Goal: Transaction & Acquisition: Purchase product/service

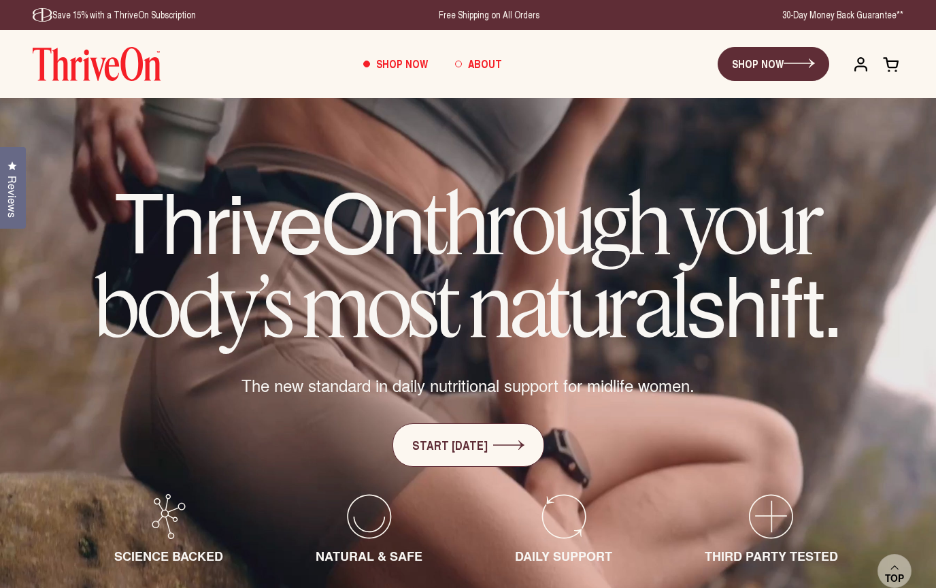
click at [473, 68] on span "About" at bounding box center [485, 64] width 34 height 16
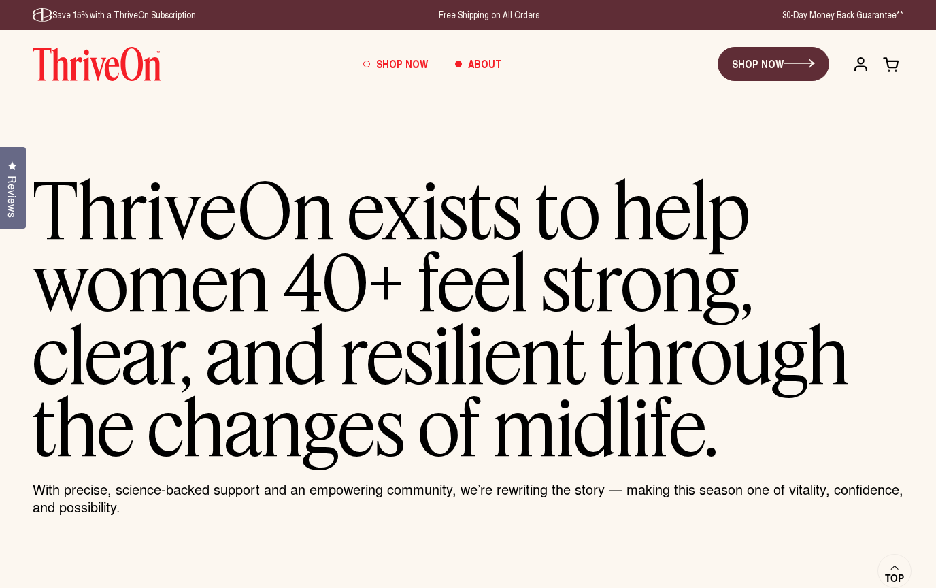
click at [402, 65] on span "Shop Now" at bounding box center [402, 64] width 52 height 16
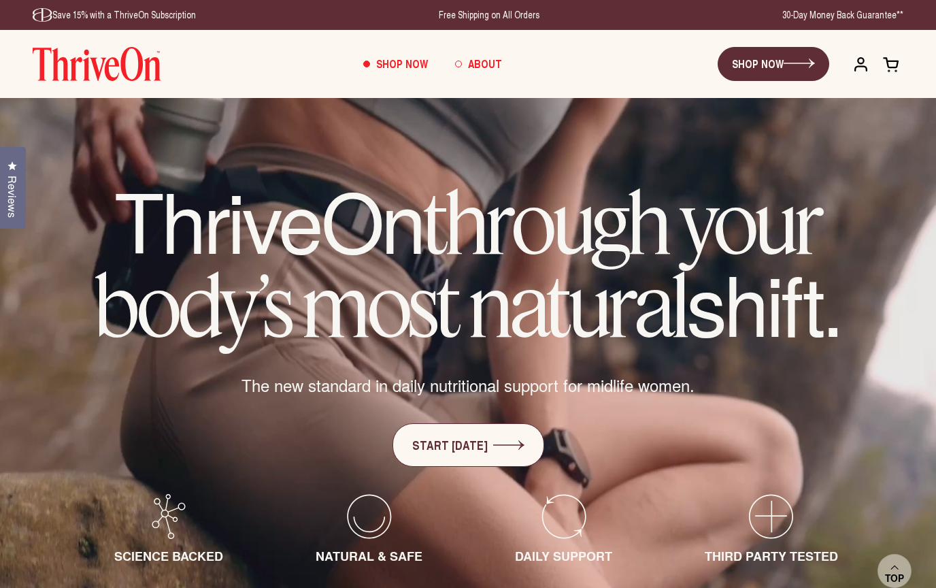
click at [493, 66] on span "About" at bounding box center [485, 64] width 34 height 16
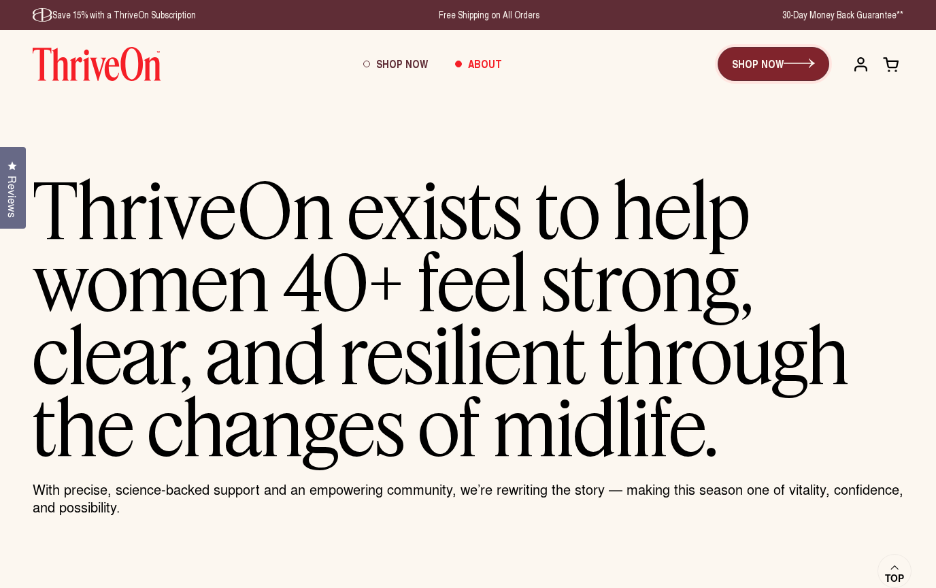
click at [778, 64] on link "SHOP NOW" at bounding box center [774, 64] width 112 height 34
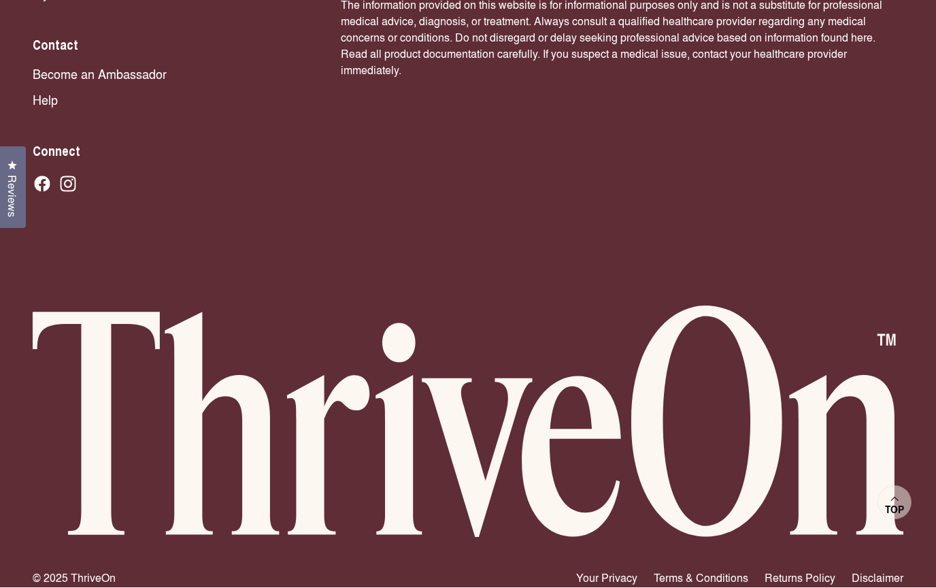
scroll to position [3104, 0]
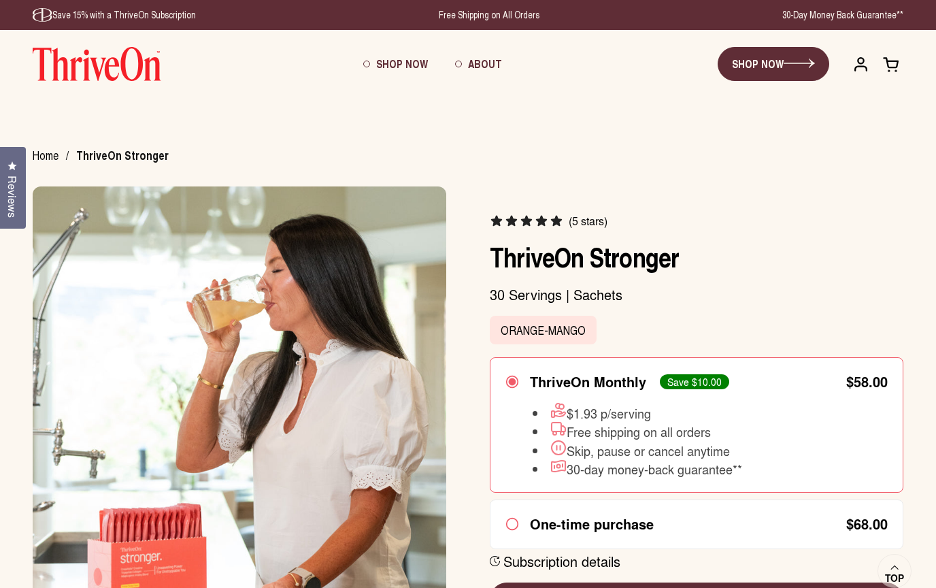
scroll to position [225, 0]
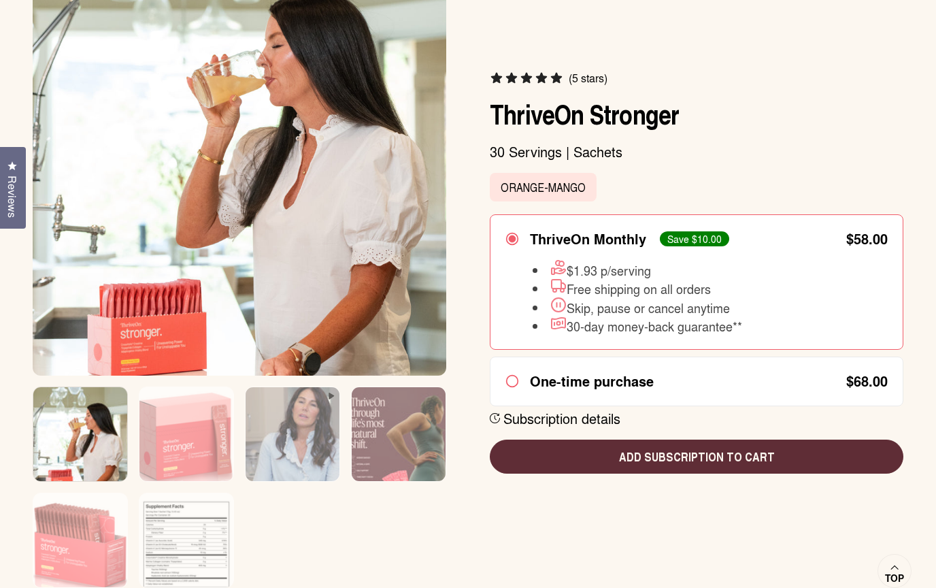
click at [194, 539] on img at bounding box center [186, 549] width 94 height 113
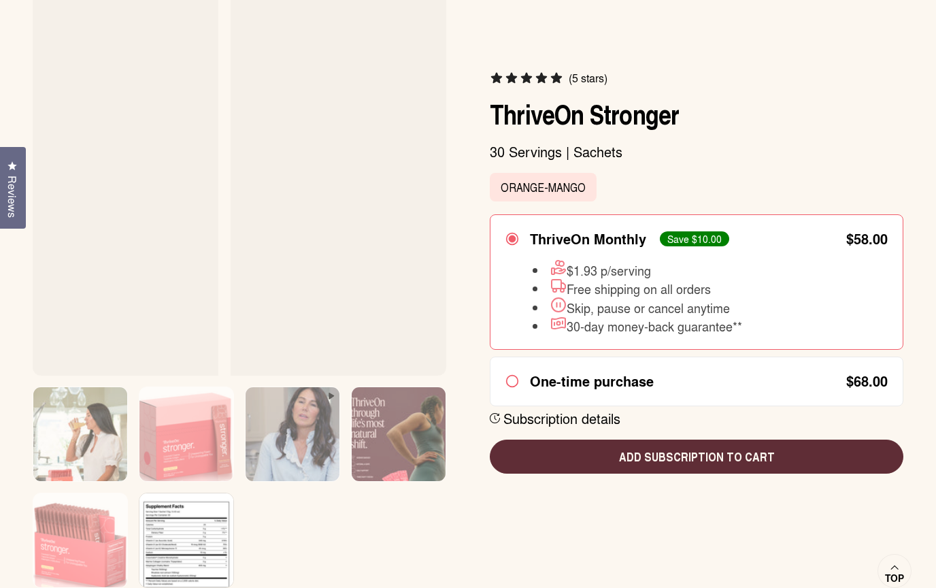
scroll to position [0, 2129]
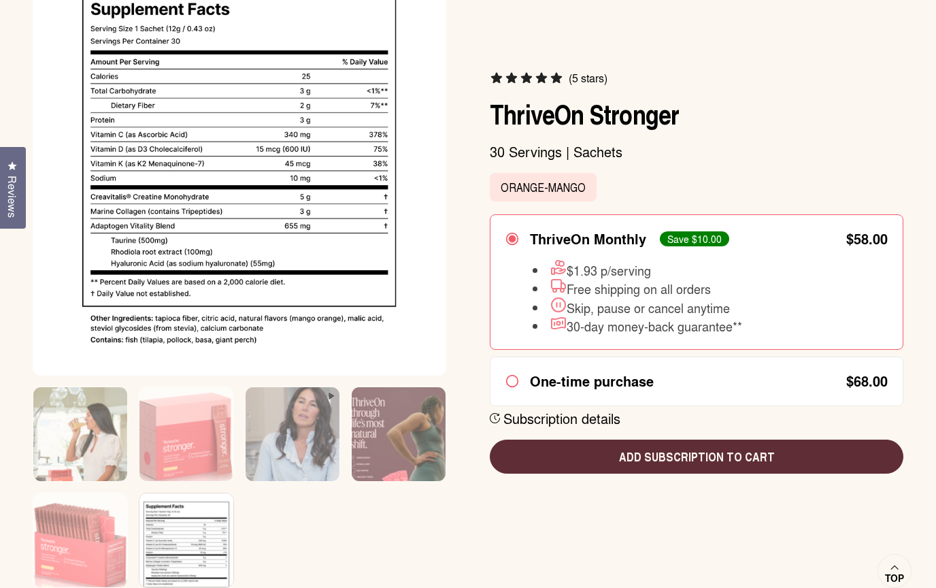
click at [56, 450] on img at bounding box center [80, 443] width 94 height 113
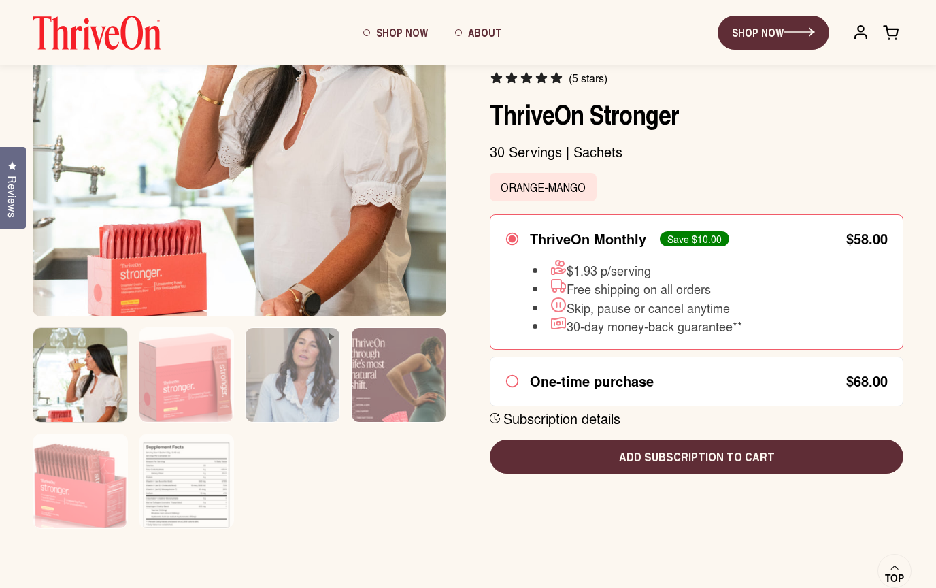
scroll to position [0, 0]
